Goal: Transaction & Acquisition: Purchase product/service

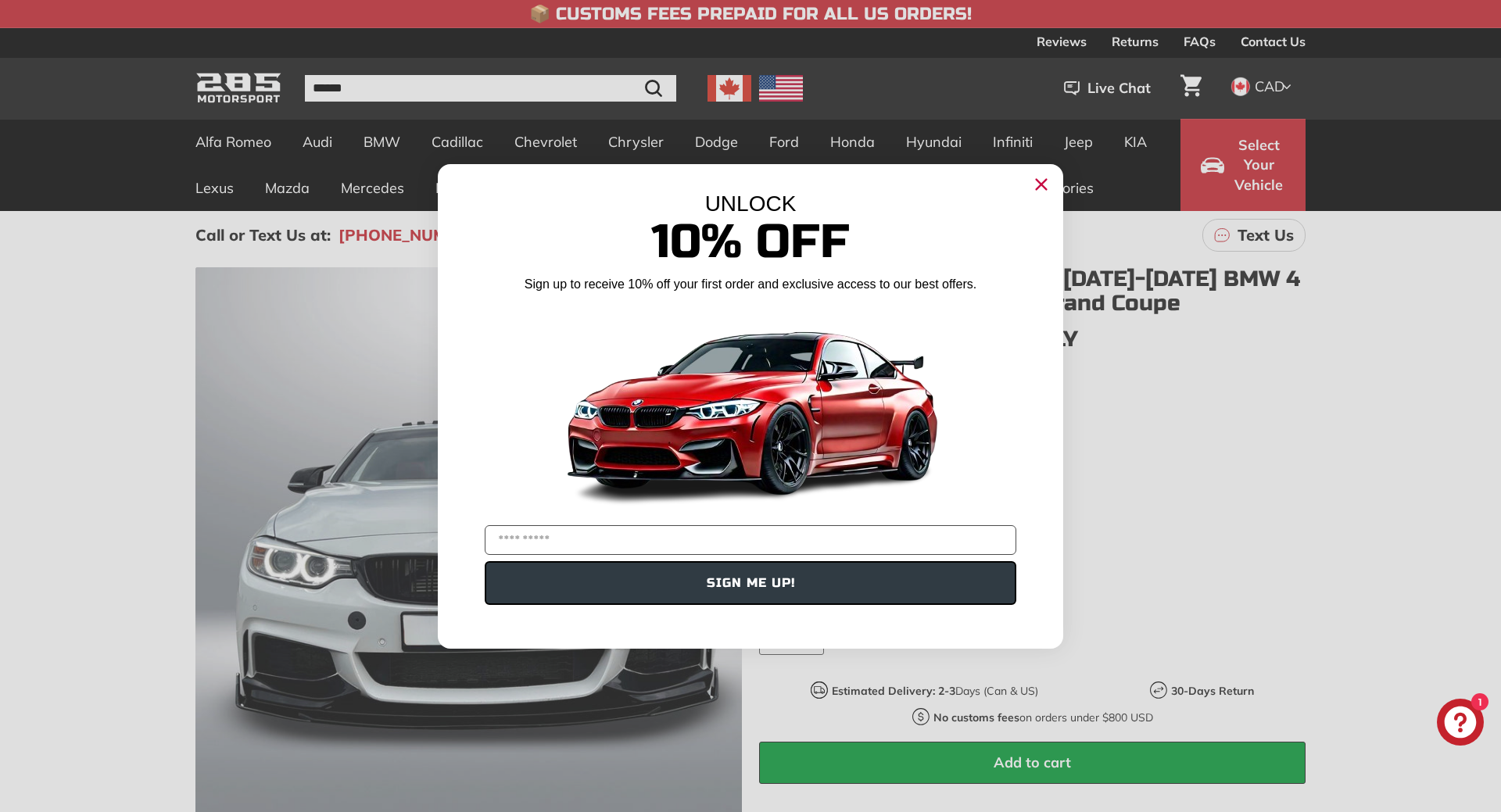
click at [1041, 185] on icon "Close dialog" at bounding box center [1042, 184] width 10 height 10
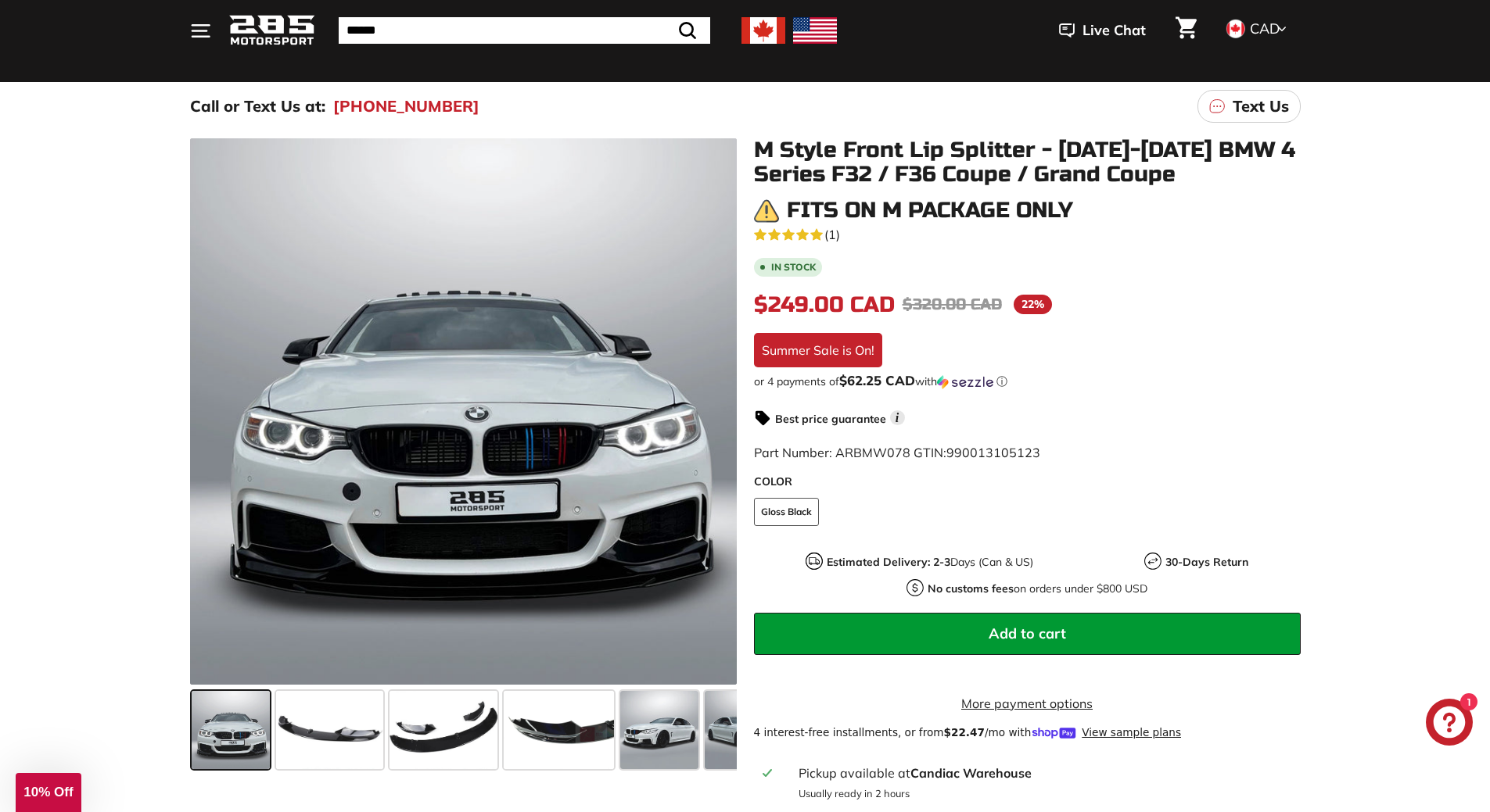
scroll to position [157, 0]
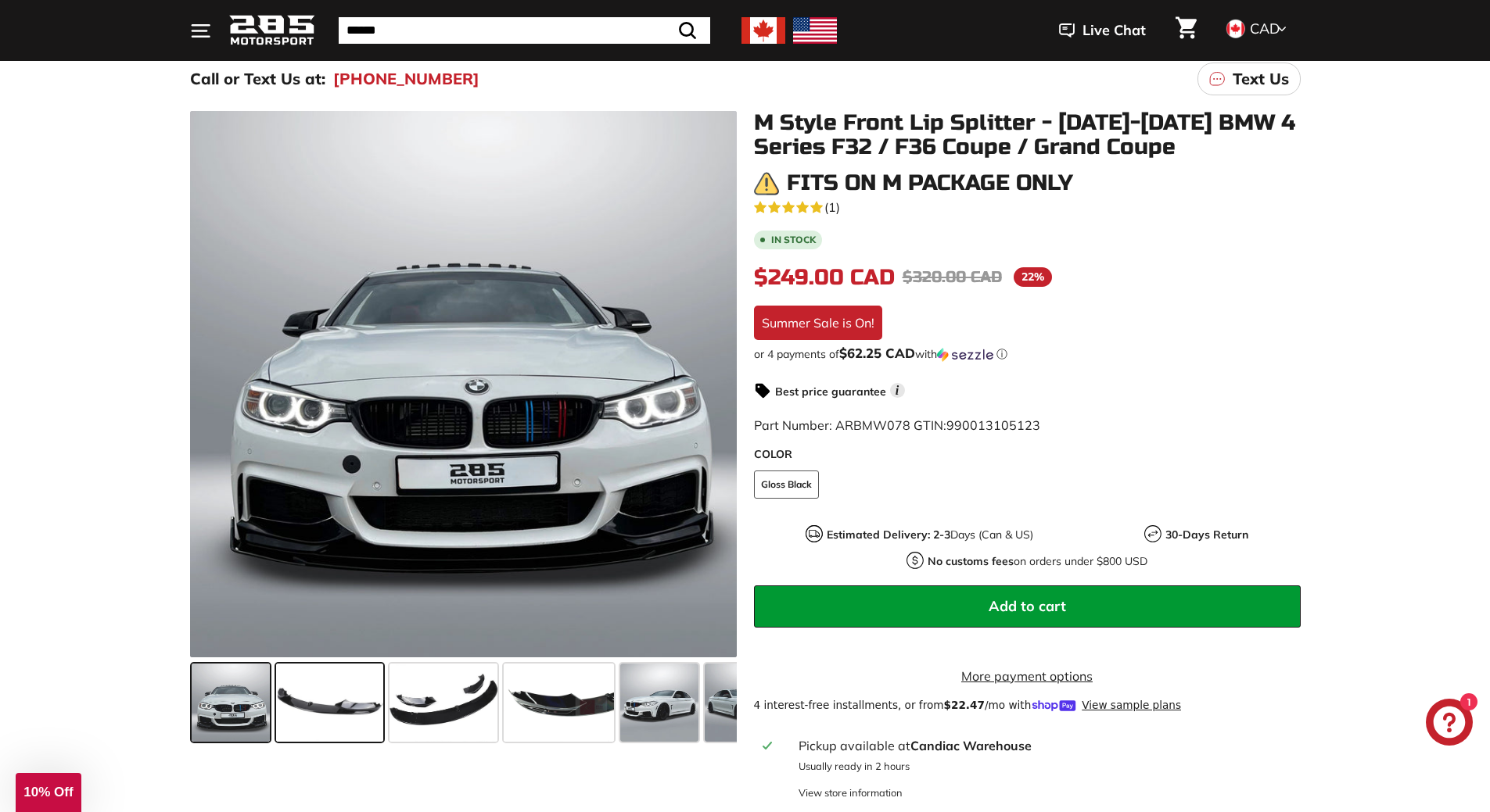
click at [377, 712] on span at bounding box center [329, 703] width 107 height 78
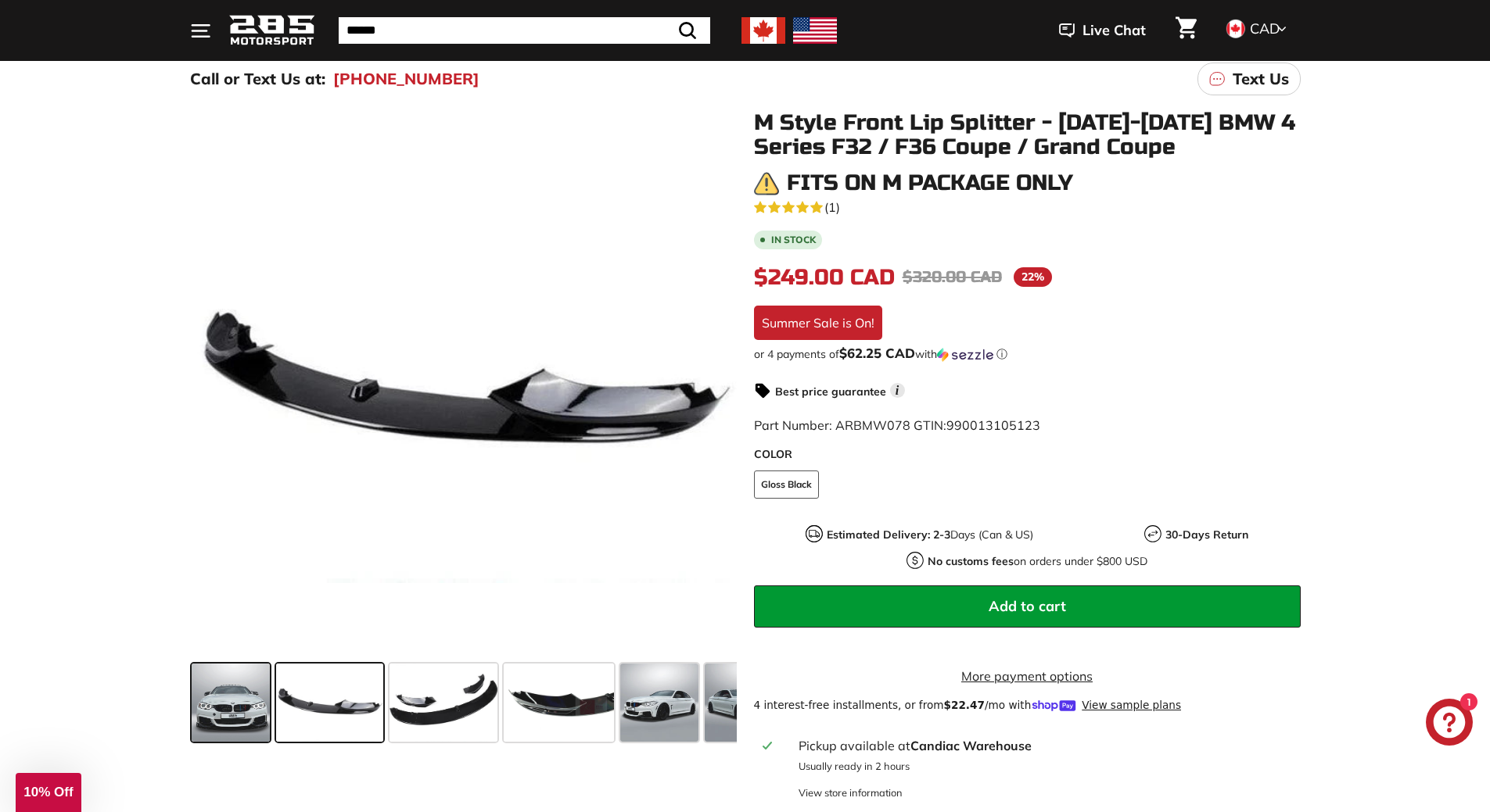
click at [242, 719] on span at bounding box center [230, 703] width 78 height 78
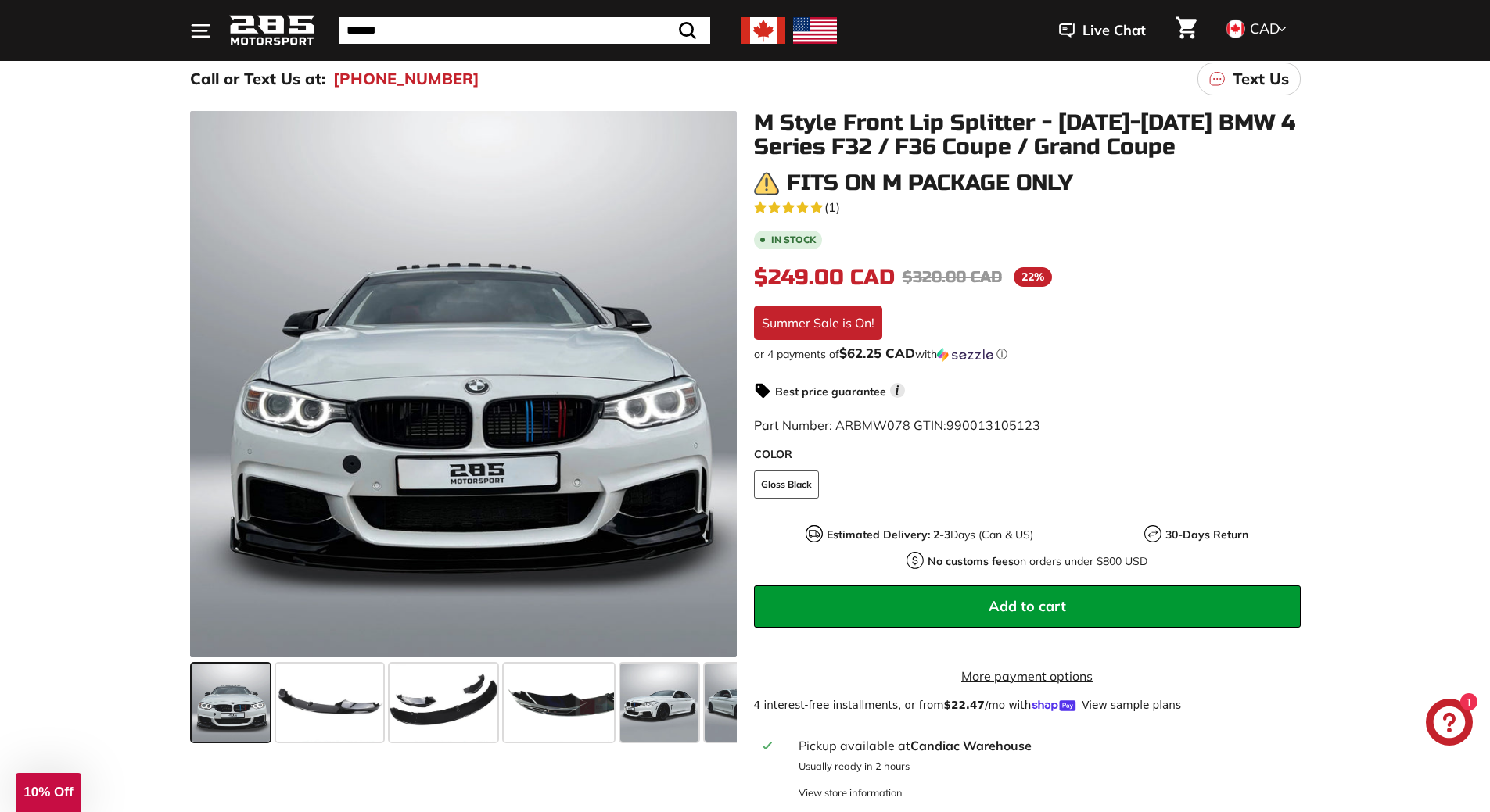
click at [1032, 607] on span "Add to cart" at bounding box center [1028, 606] width 77 height 18
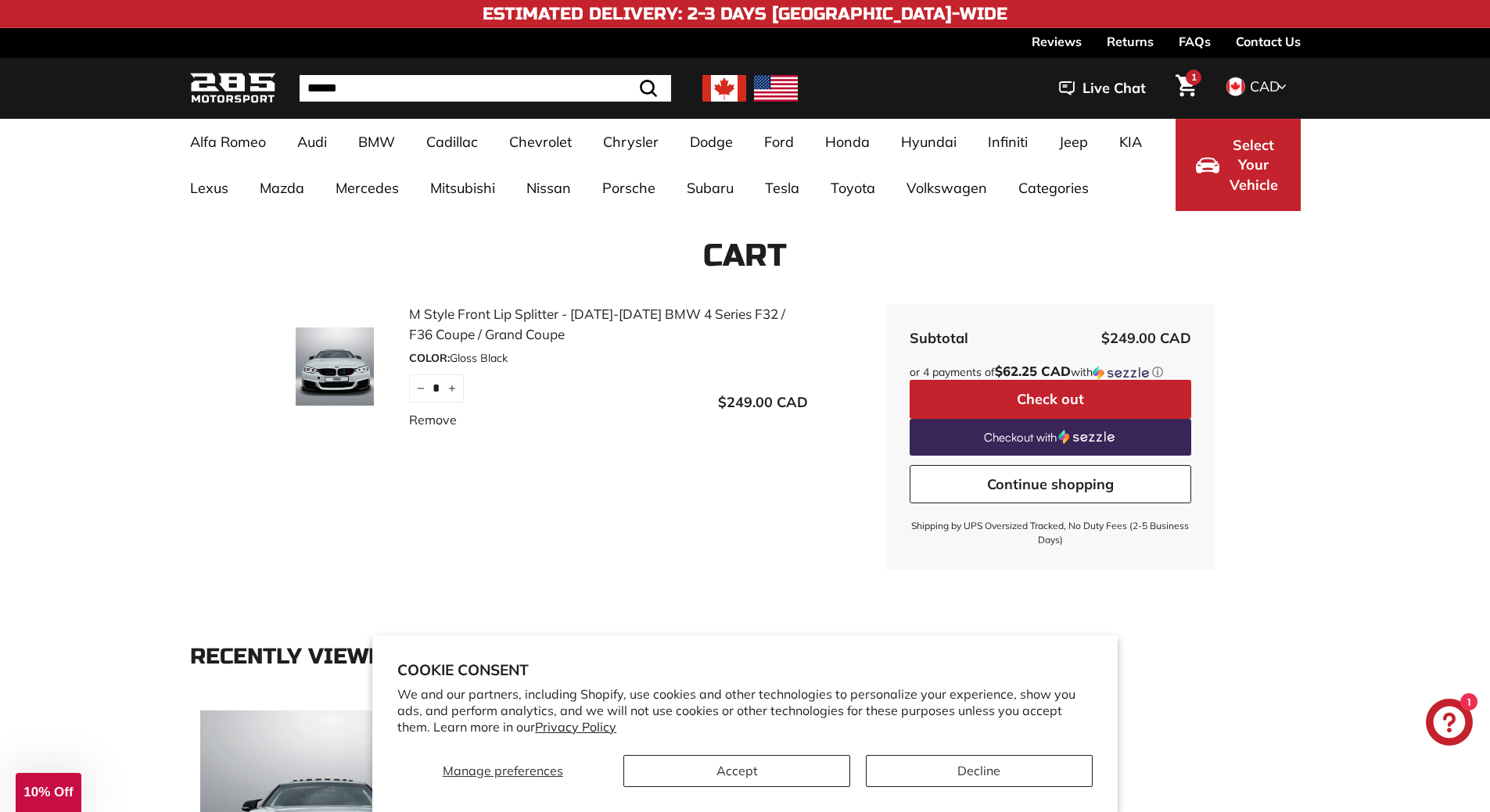
click at [1030, 490] on link "Continue shopping" at bounding box center [1051, 484] width 282 height 39
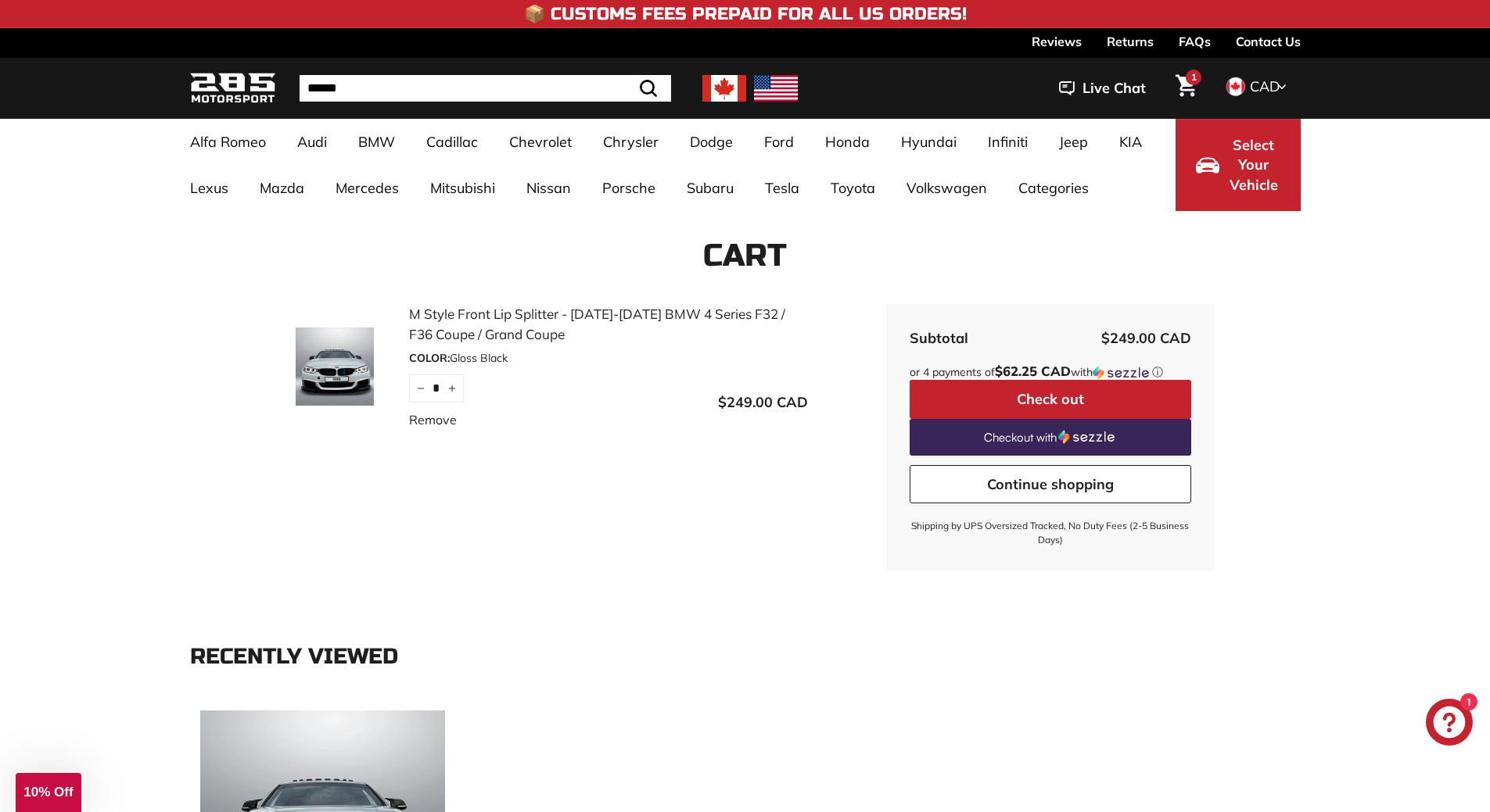
click at [1044, 491] on link "Continue shopping" at bounding box center [1051, 484] width 282 height 39
click at [1182, 83] on icon "Cart" at bounding box center [1185, 86] width 21 height 22
click at [1046, 395] on button "Check out" at bounding box center [1051, 399] width 282 height 39
